Goal: Information Seeking & Learning: Understand process/instructions

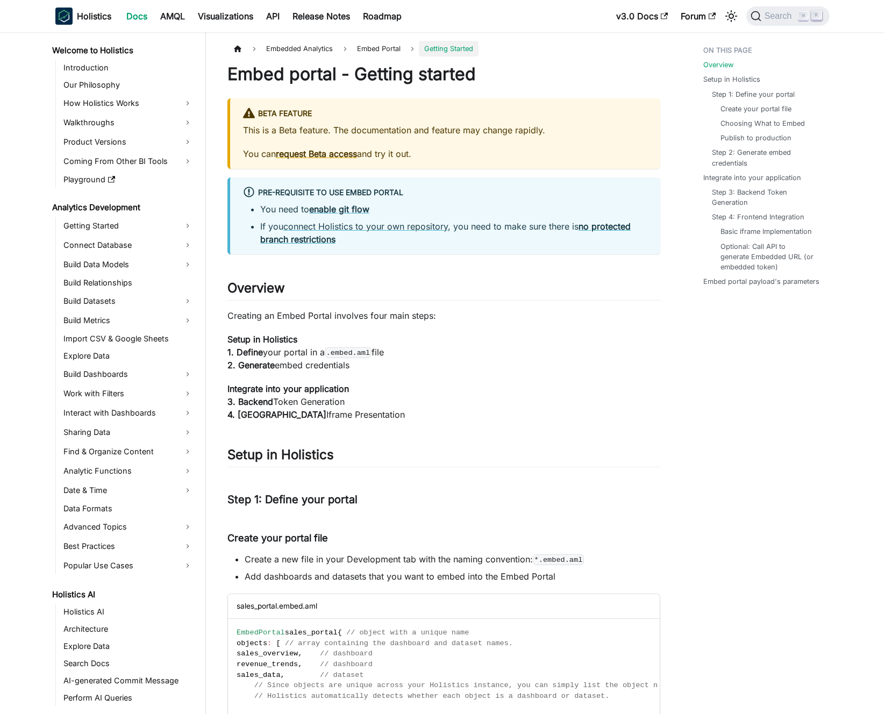
drag, startPoint x: 0, startPoint y: 0, endPoint x: 434, endPoint y: 244, distance: 497.7
click at [434, 244] on li "If you connect Holistics to your own repository , you need to make sure there i…" at bounding box center [453, 233] width 387 height 26
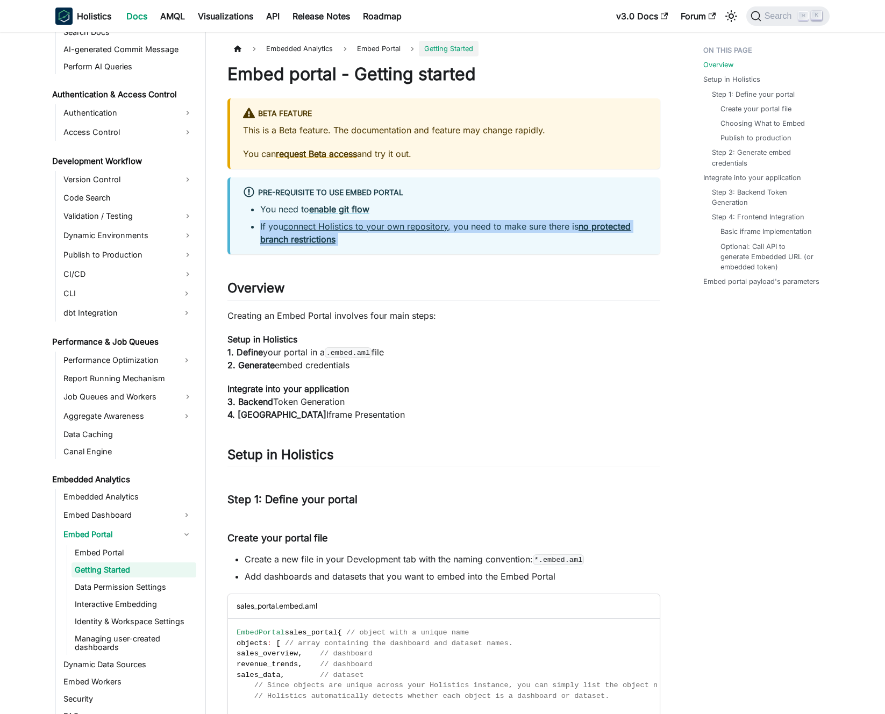
click at [434, 244] on li "If you connect Holistics to your own repository , you need to make sure there i…" at bounding box center [453, 233] width 387 height 26
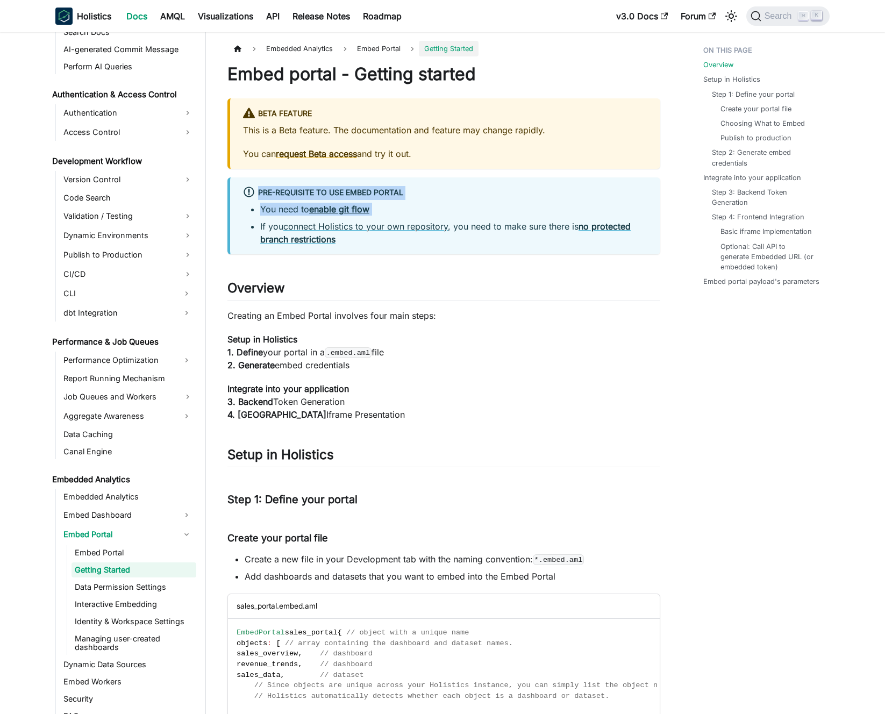
click at [444, 244] on li "If you connect Holistics to your own repository , you need to make sure there i…" at bounding box center [453, 233] width 387 height 26
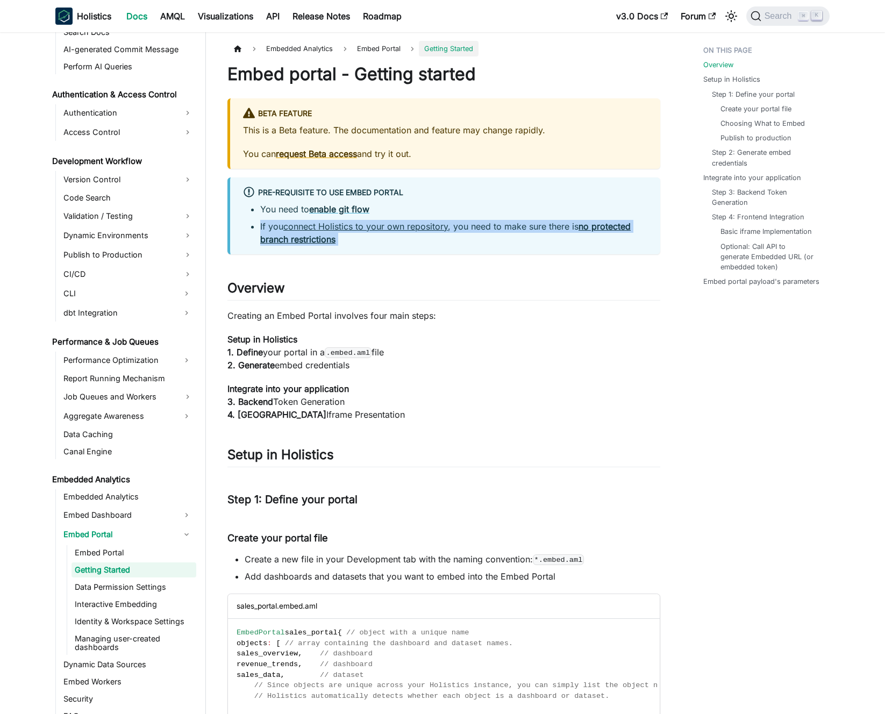
drag, startPoint x: 444, startPoint y: 244, endPoint x: 449, endPoint y: 244, distance: 5.4
click at [447, 244] on li "If you connect Holistics to your own repository , you need to make sure there i…" at bounding box center [453, 233] width 387 height 26
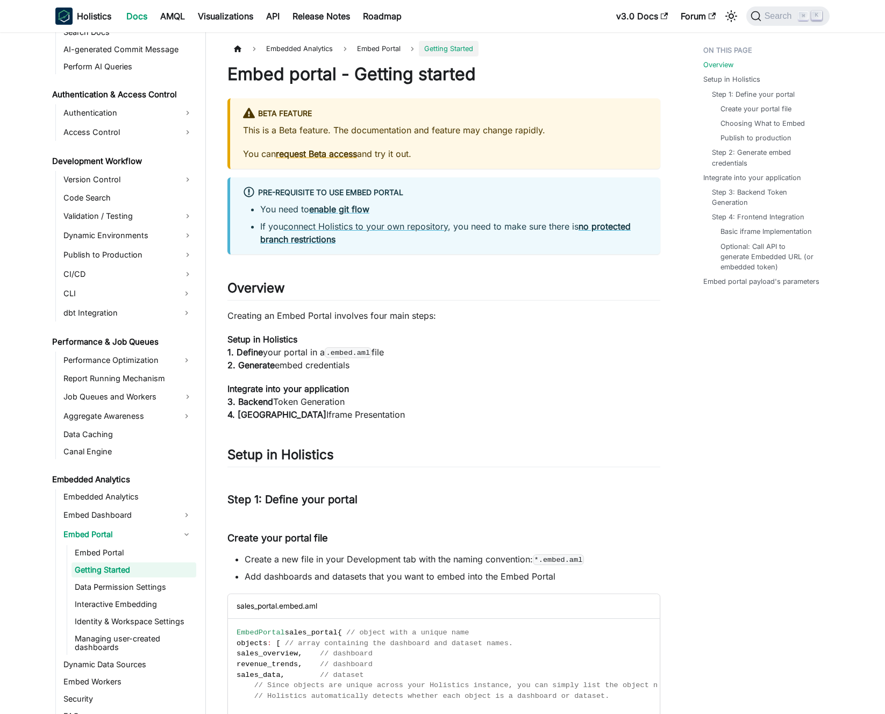
click at [450, 244] on li "If you connect Holistics to your own repository , you need to make sure there i…" at bounding box center [453, 233] width 387 height 26
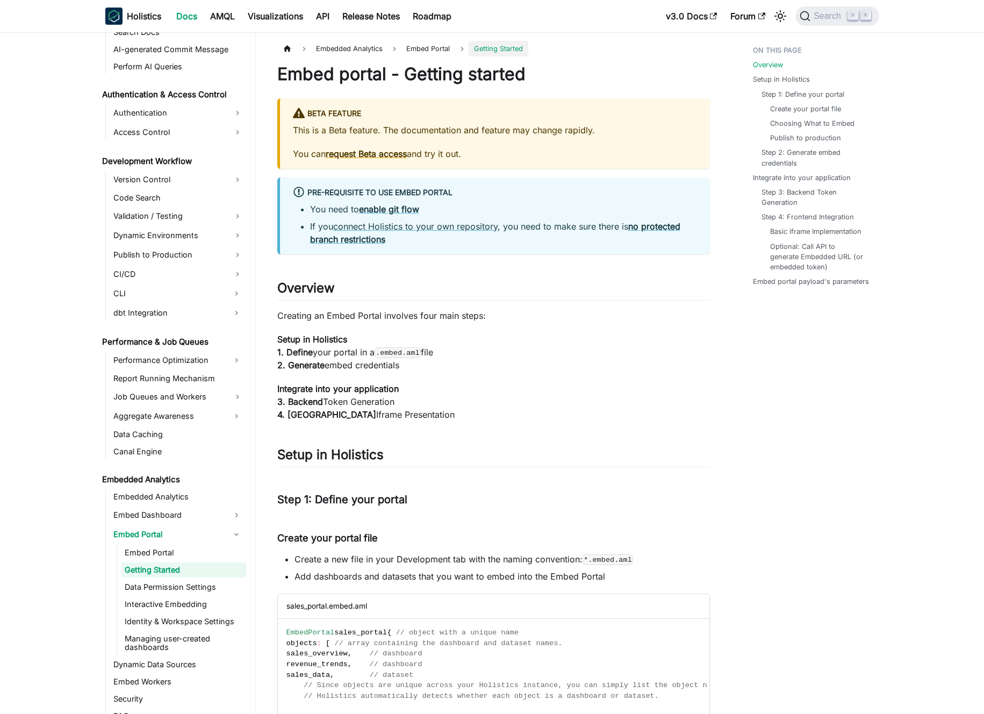
click at [449, 140] on div "This is a Beta feature. The documentation and feature may change rapidly. You c…" at bounding box center [495, 142] width 404 height 37
click at [457, 134] on p "This is a Beta feature. The documentation and feature may change rapidly." at bounding box center [495, 130] width 404 height 13
